Goal: Task Accomplishment & Management: Manage account settings

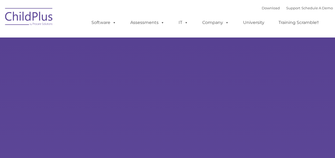
type input ""
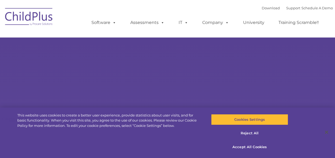
select select "MEDIUM"
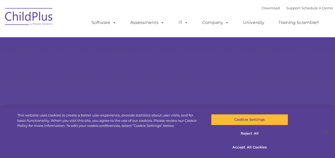
type input ""
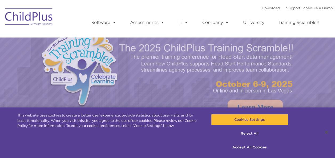
select select "MEDIUM"
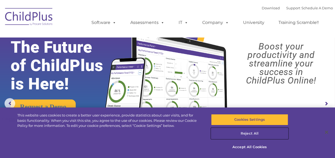
click at [253, 134] on button "Reject All" at bounding box center [249, 133] width 77 height 11
